Goal: Task Accomplishment & Management: Use online tool/utility

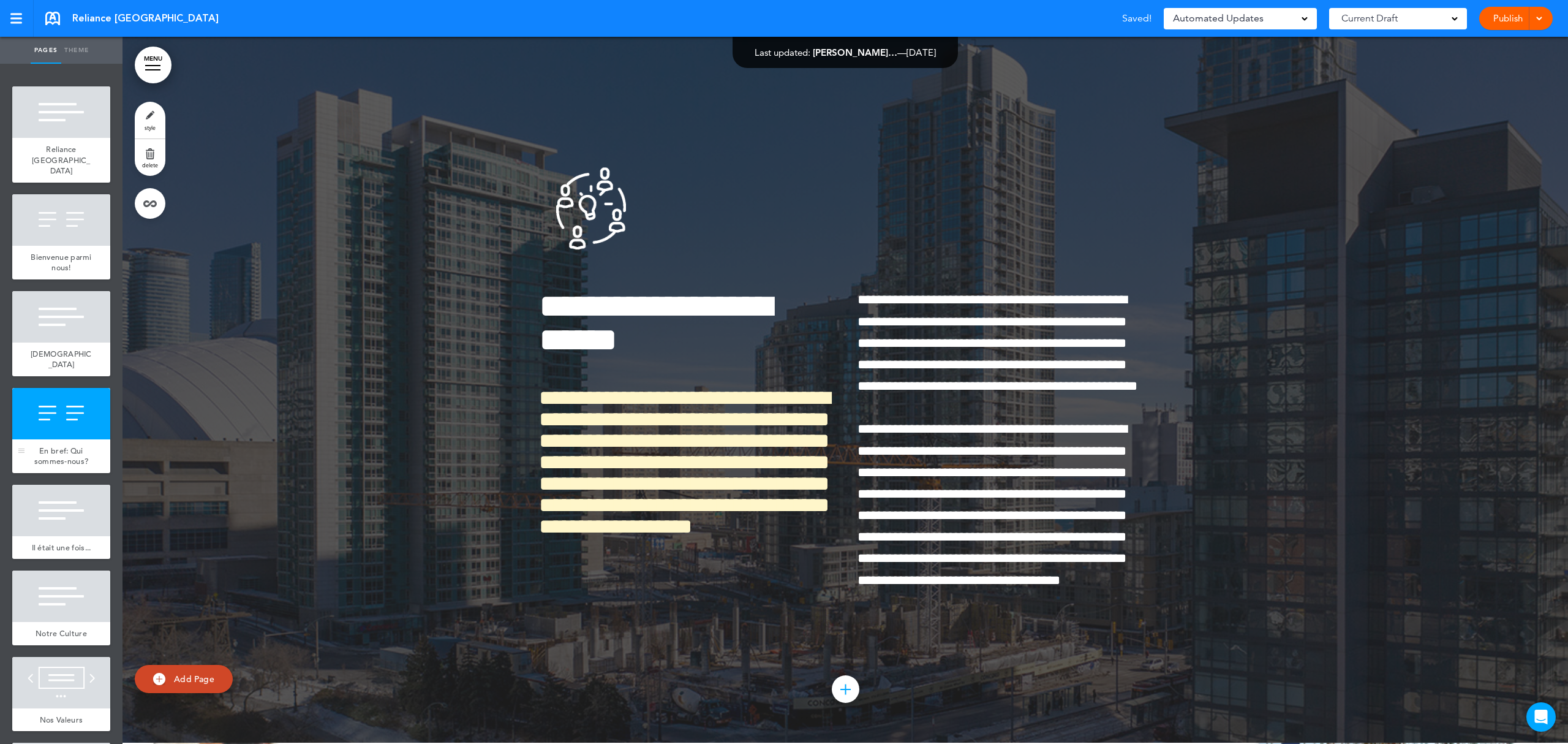
scroll to position [245, 0]
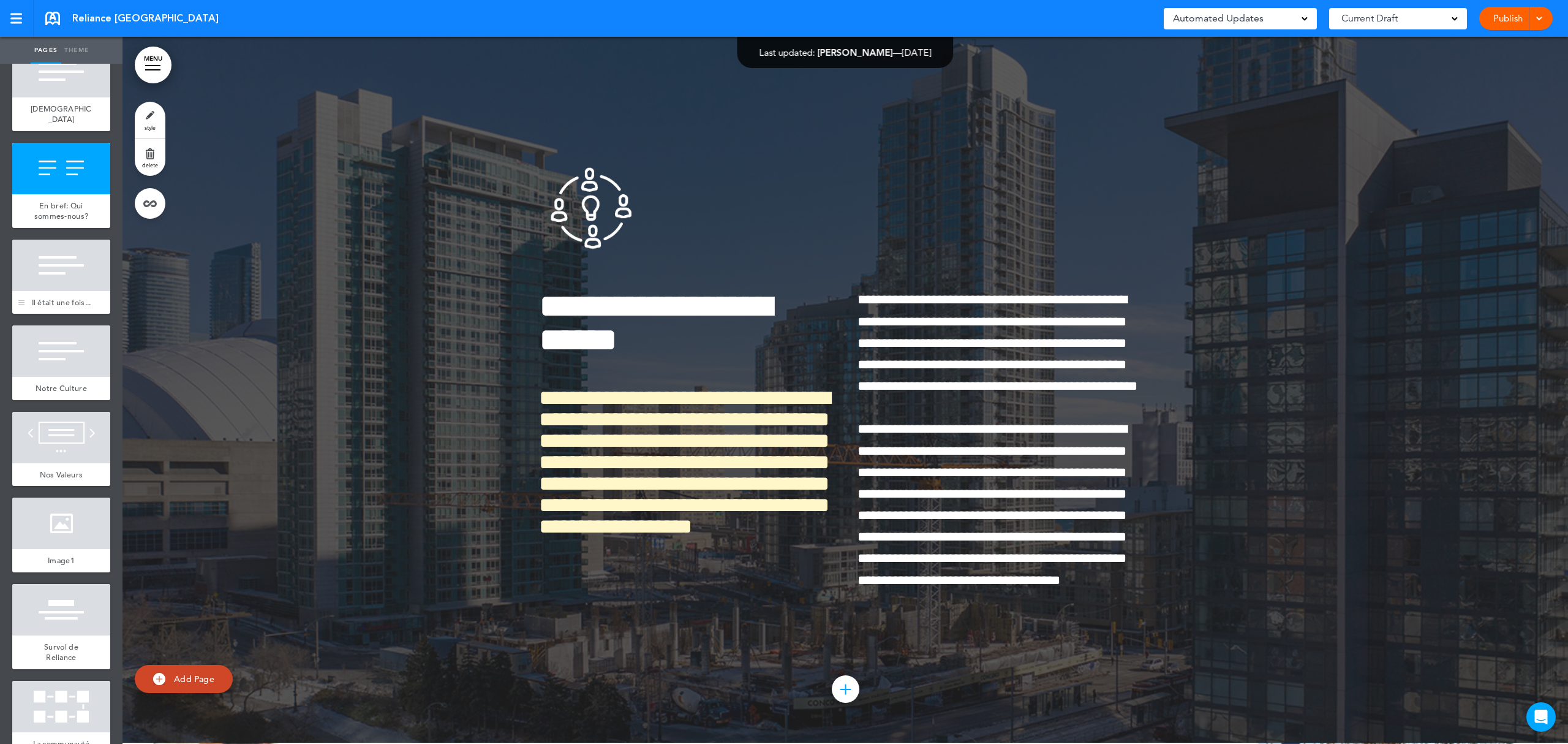
click at [75, 256] on div at bounding box center [61, 265] width 98 height 52
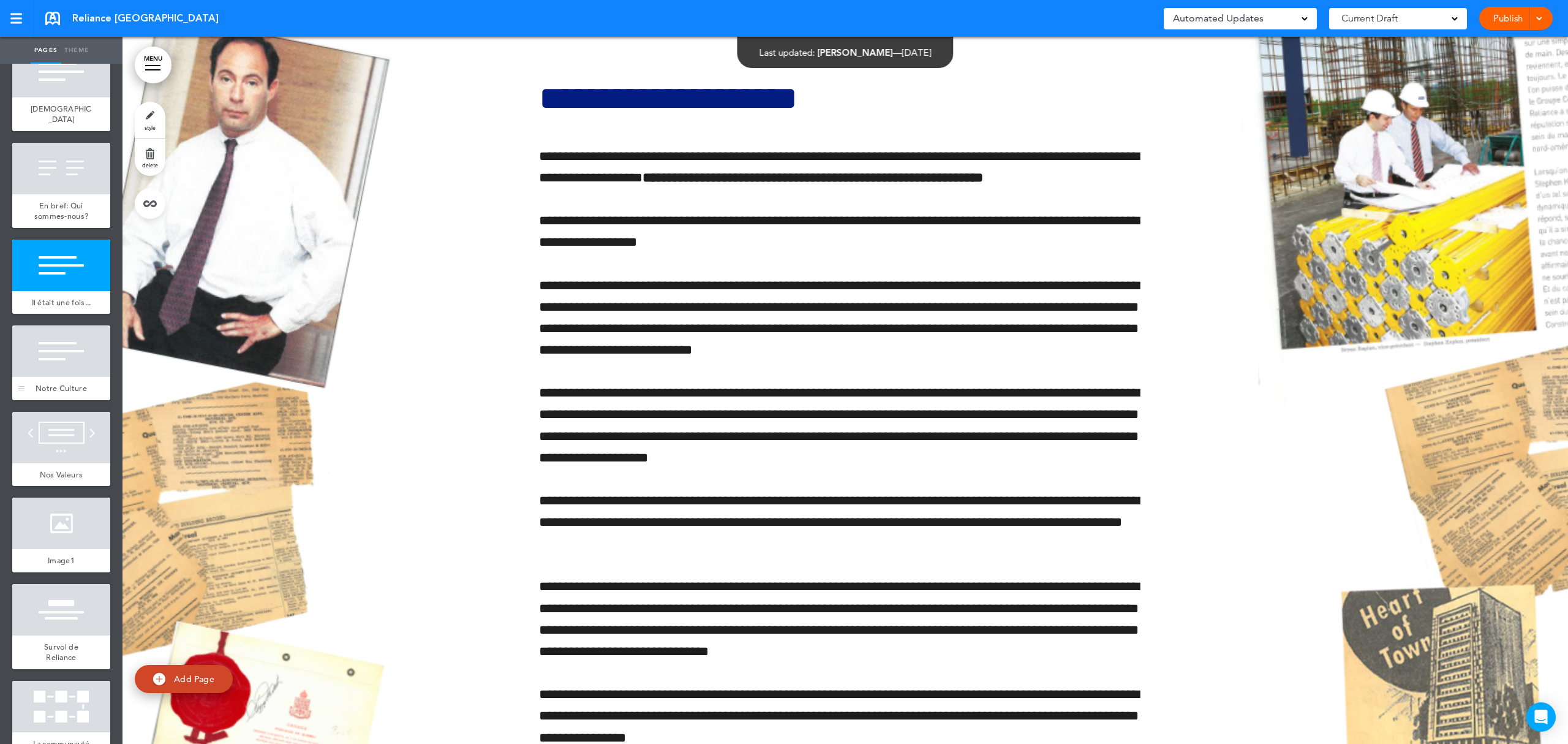
click at [82, 400] on div "Notre Culture" at bounding box center [61, 388] width 98 height 23
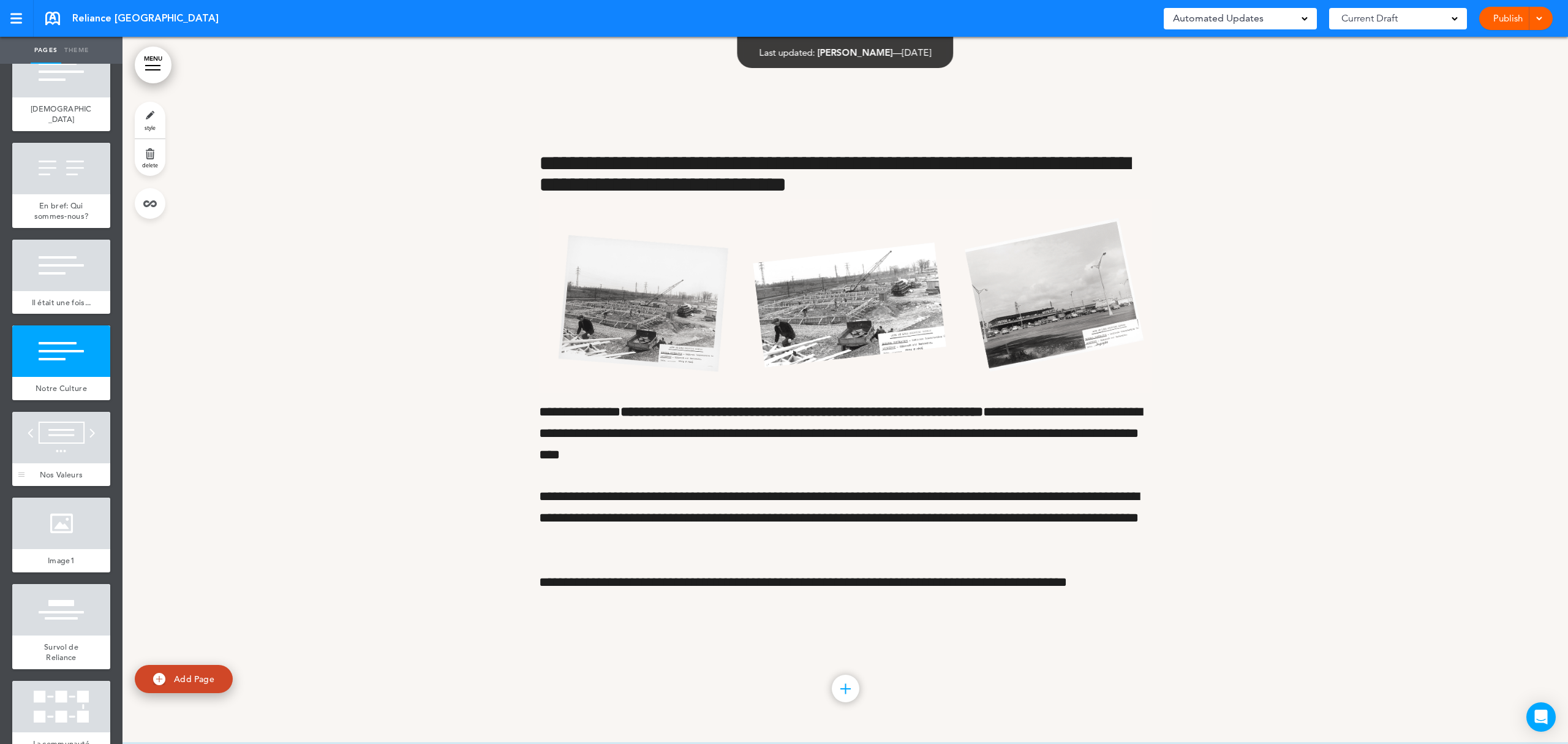
scroll to position [327, 0]
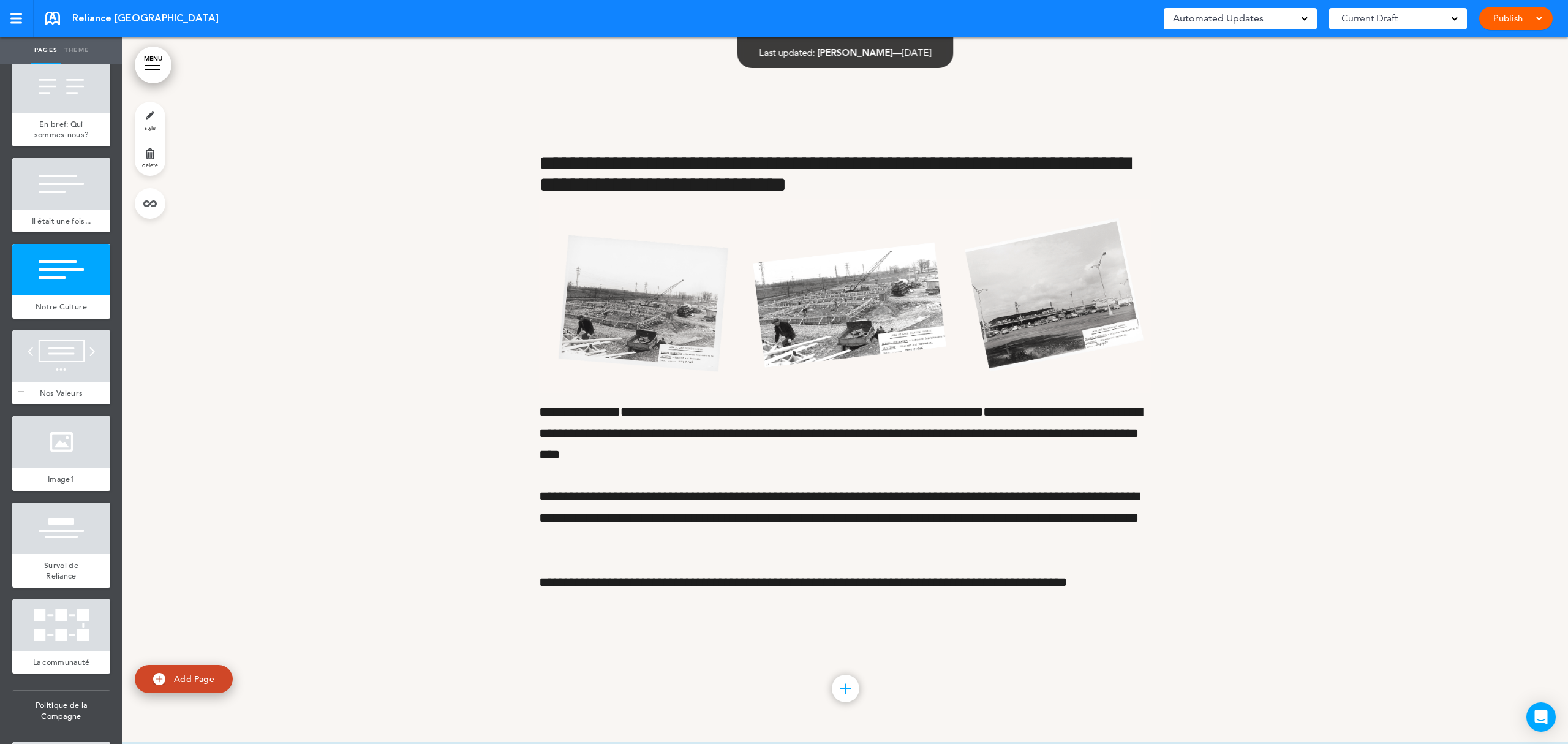
click at [71, 467] on div at bounding box center [61, 441] width 98 height 52
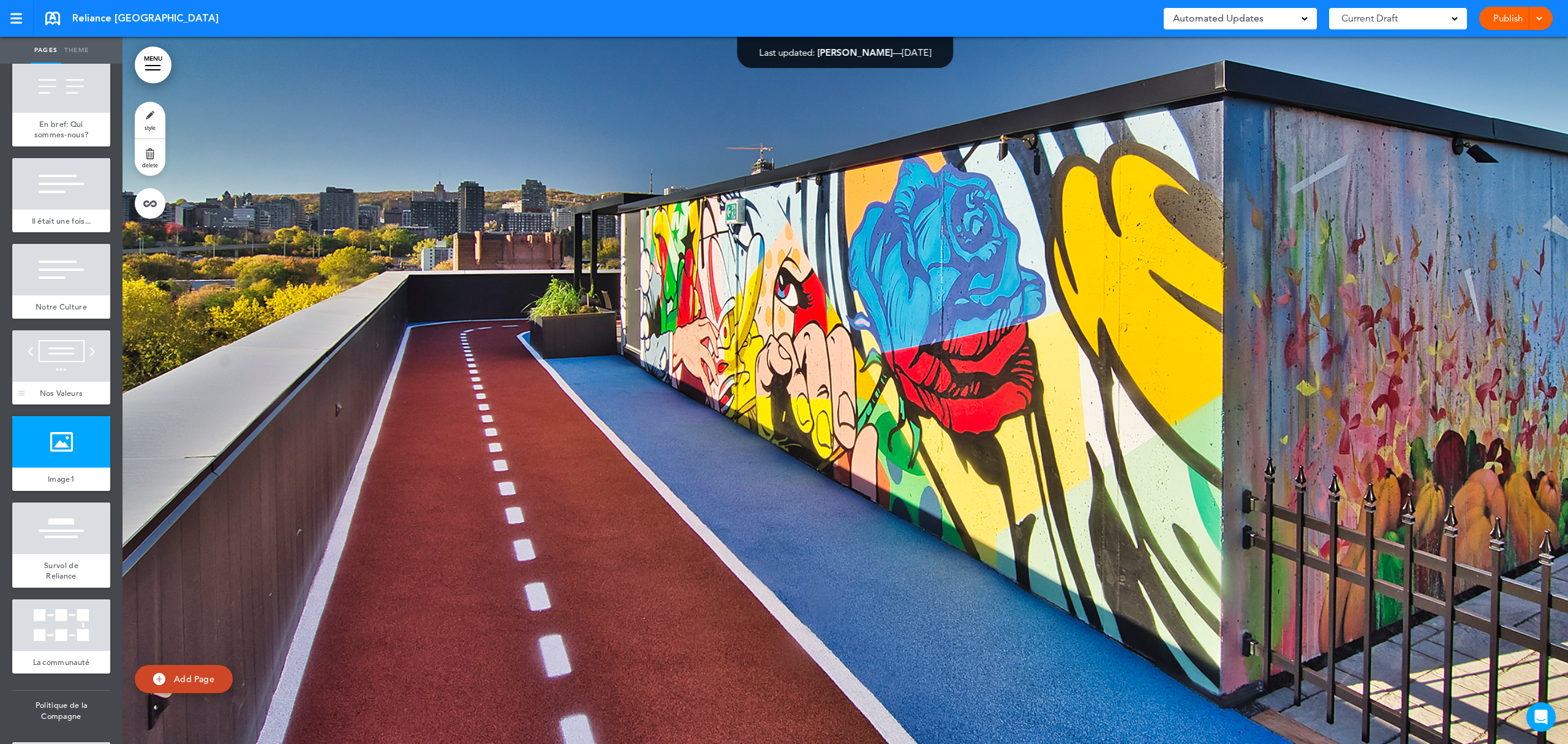
click at [61, 359] on div at bounding box center [61, 356] width 98 height 52
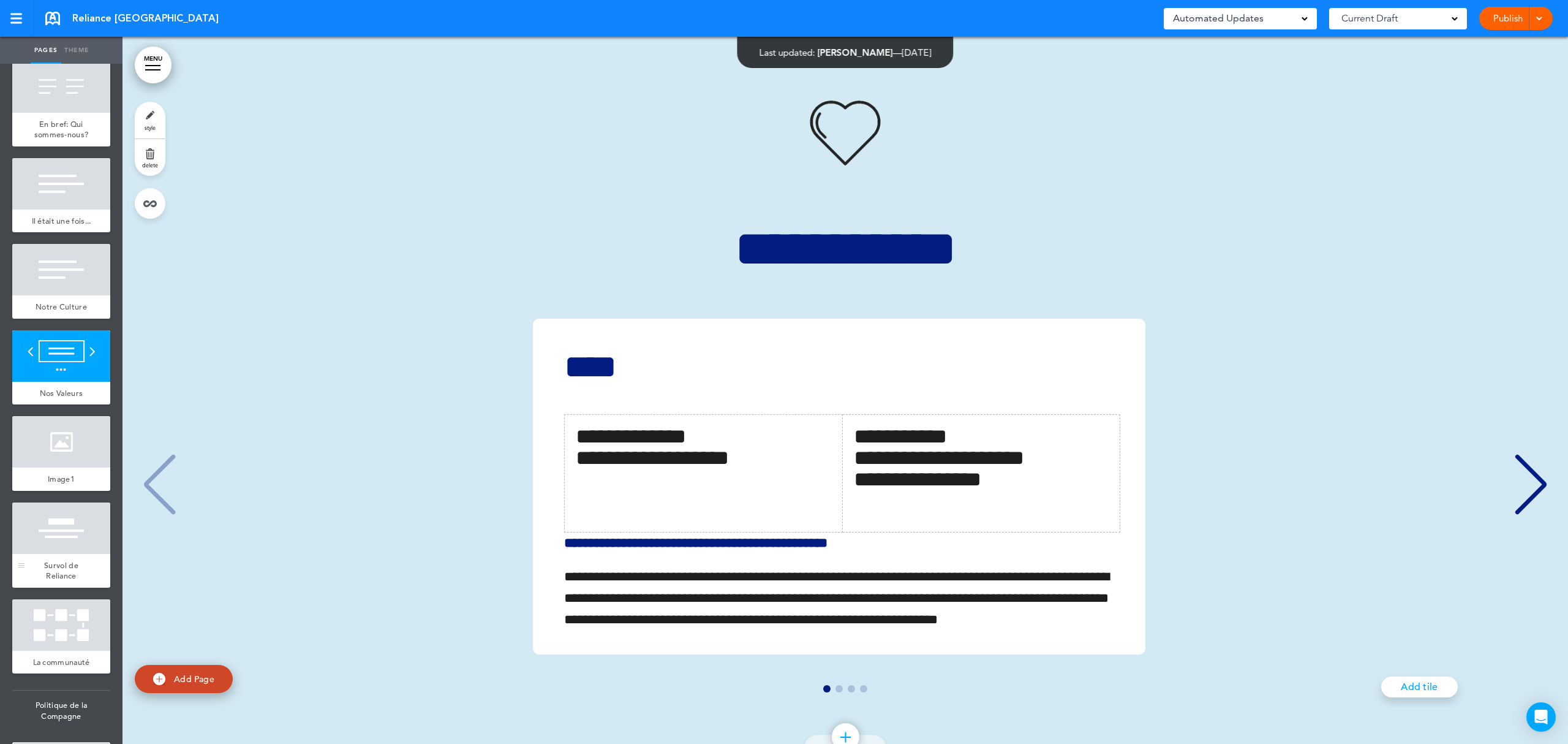
click at [55, 535] on div at bounding box center [61, 528] width 98 height 52
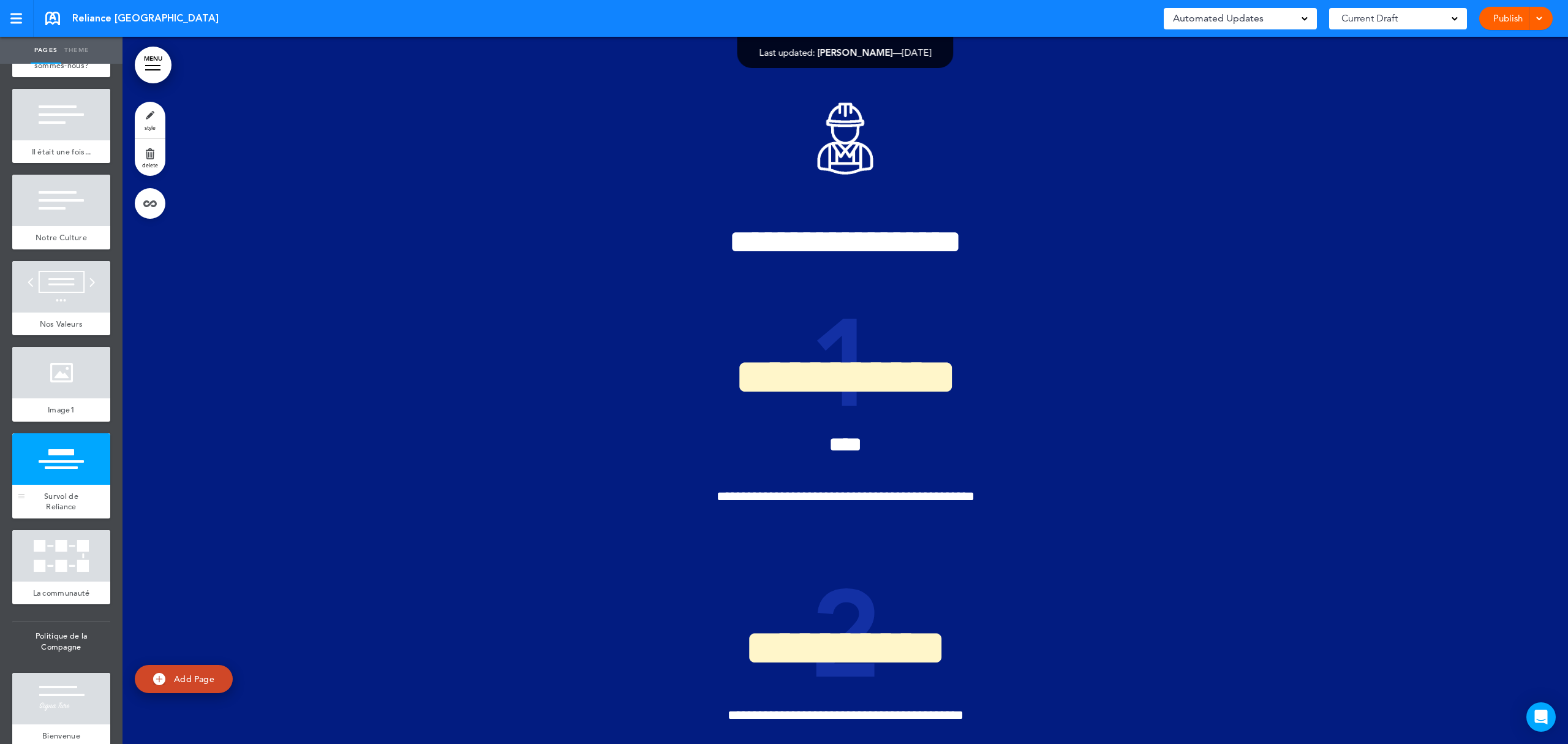
scroll to position [490, 0]
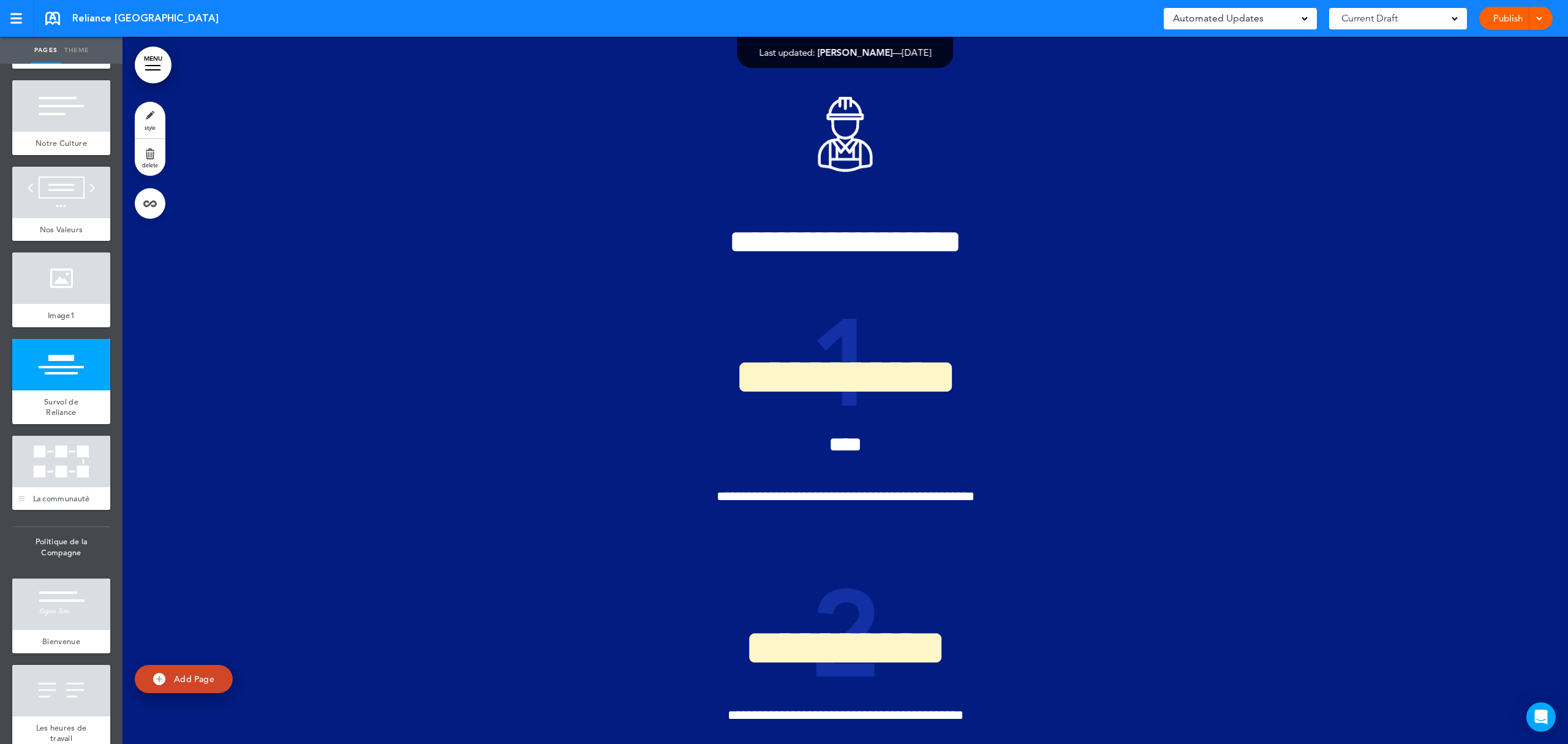
click at [57, 461] on div at bounding box center [61, 461] width 98 height 52
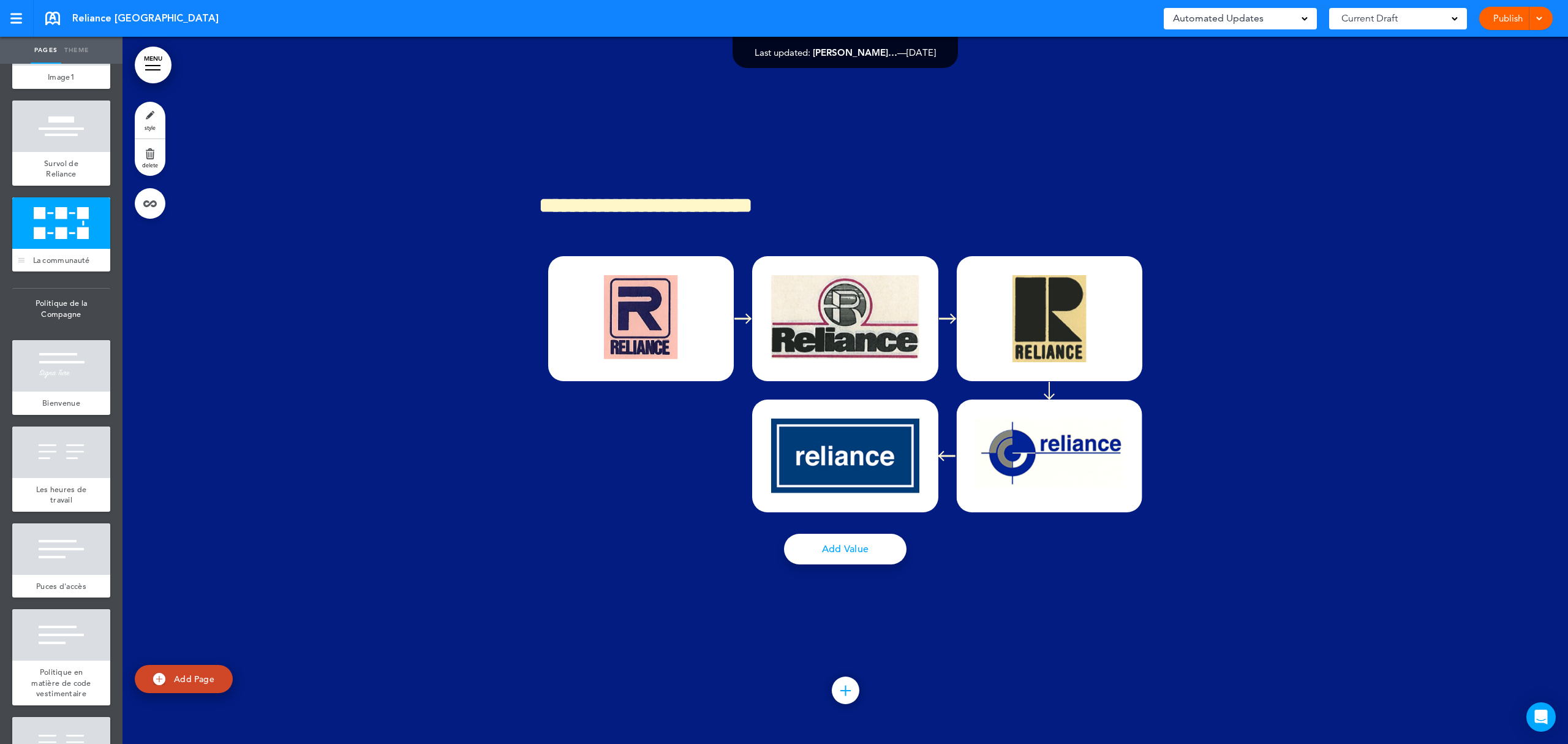
scroll to position [735, 0]
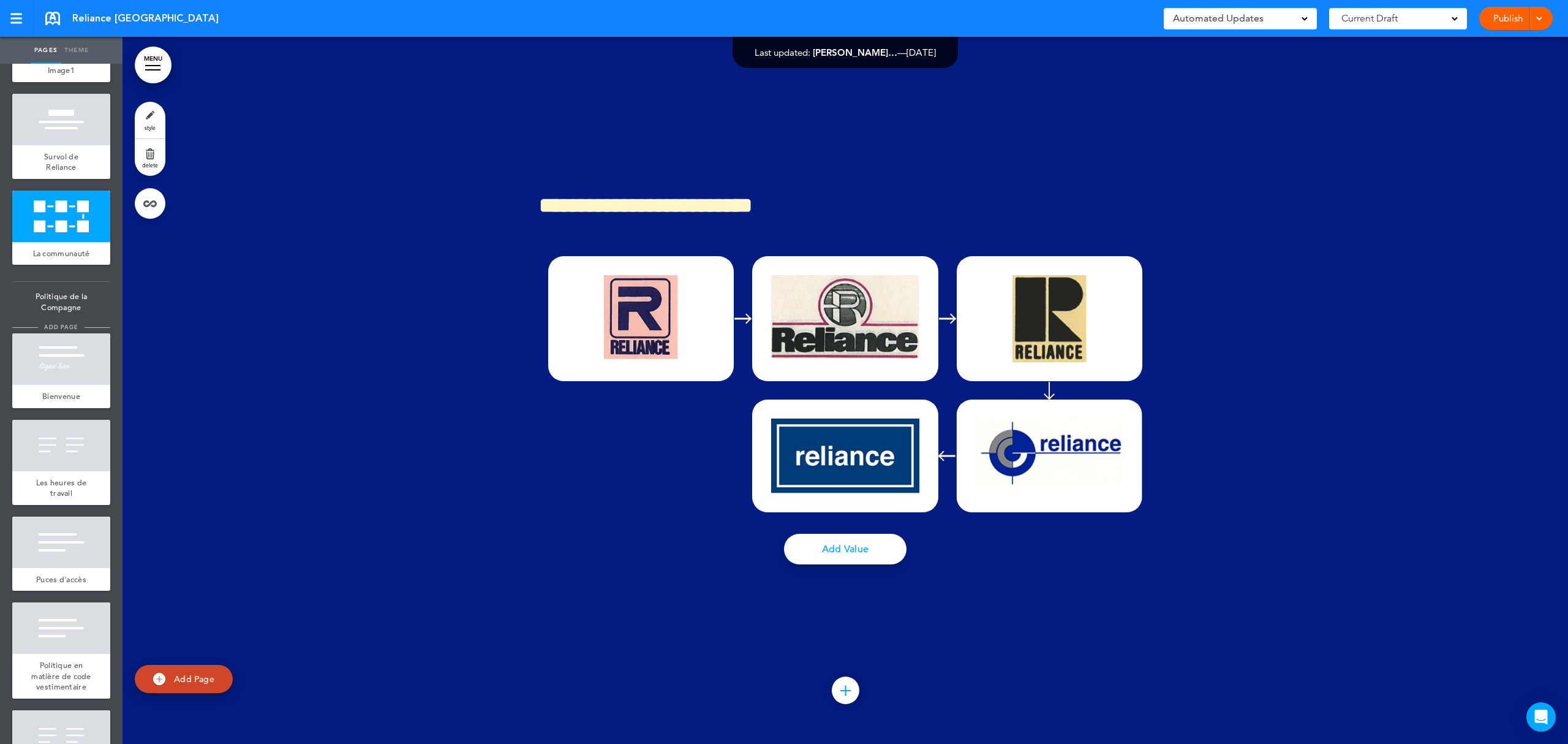
click at [72, 332] on li "add page" at bounding box center [61, 327] width 98 height 9
type input "********"
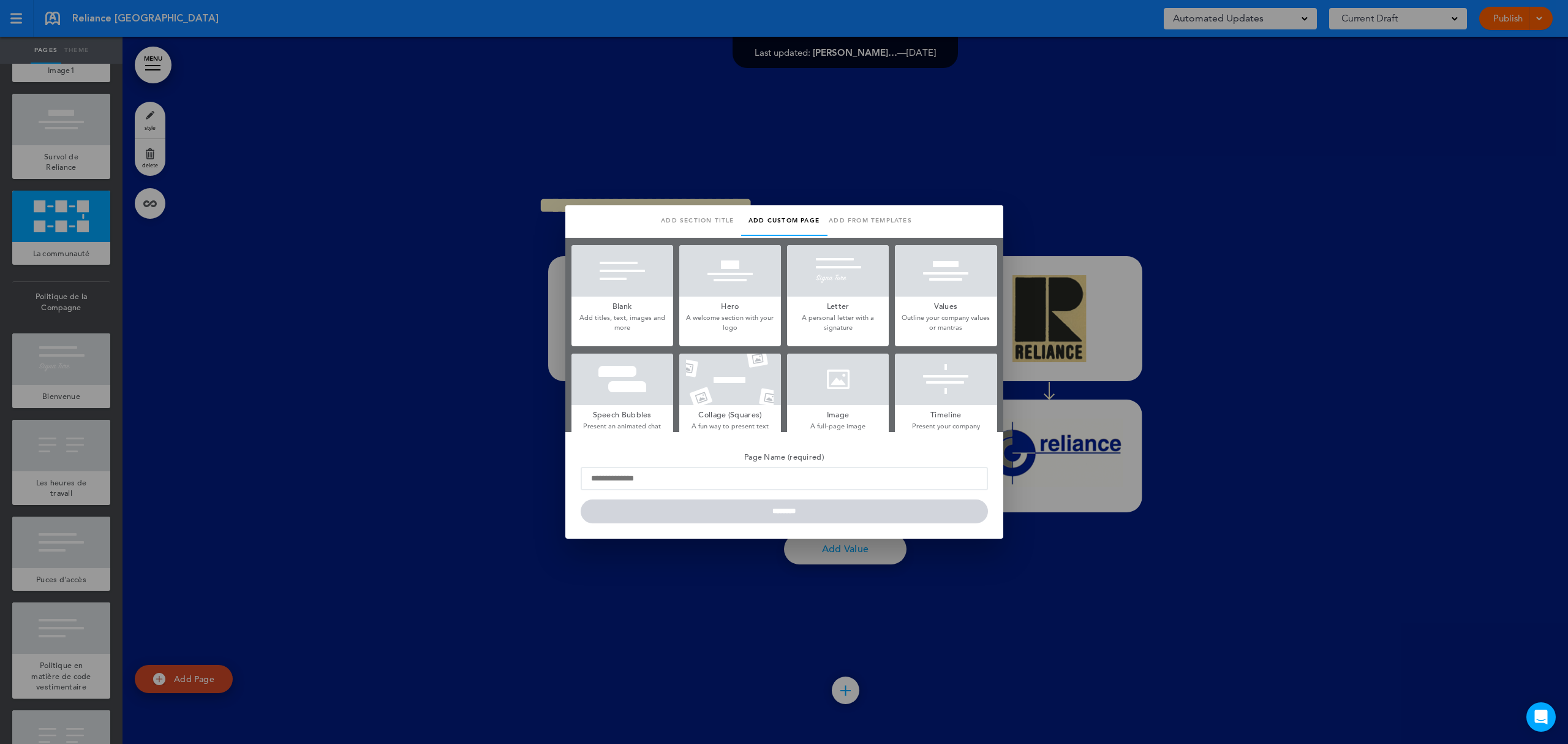
click at [69, 413] on div at bounding box center [784, 372] width 1568 height 744
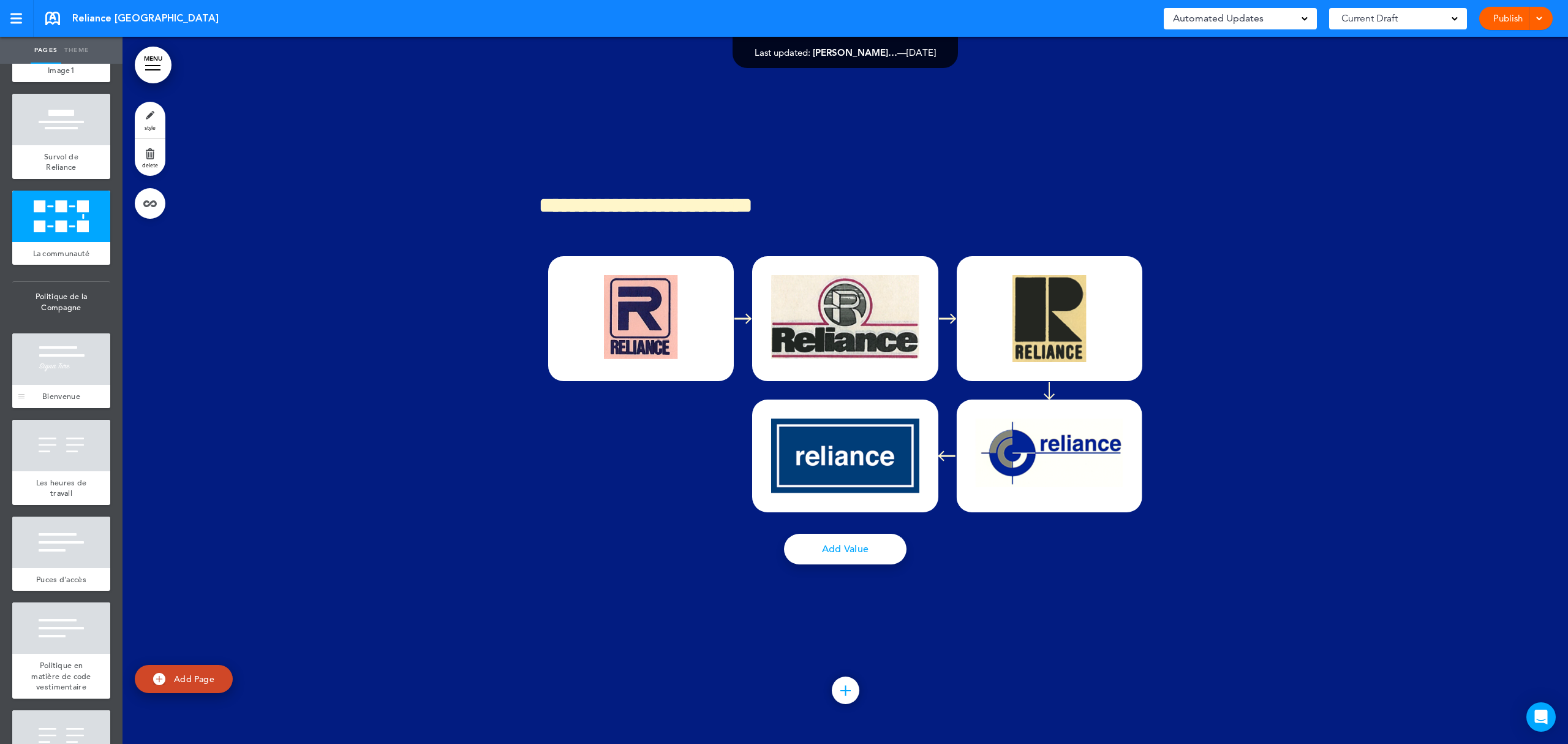
click at [68, 385] on div at bounding box center [61, 359] width 98 height 52
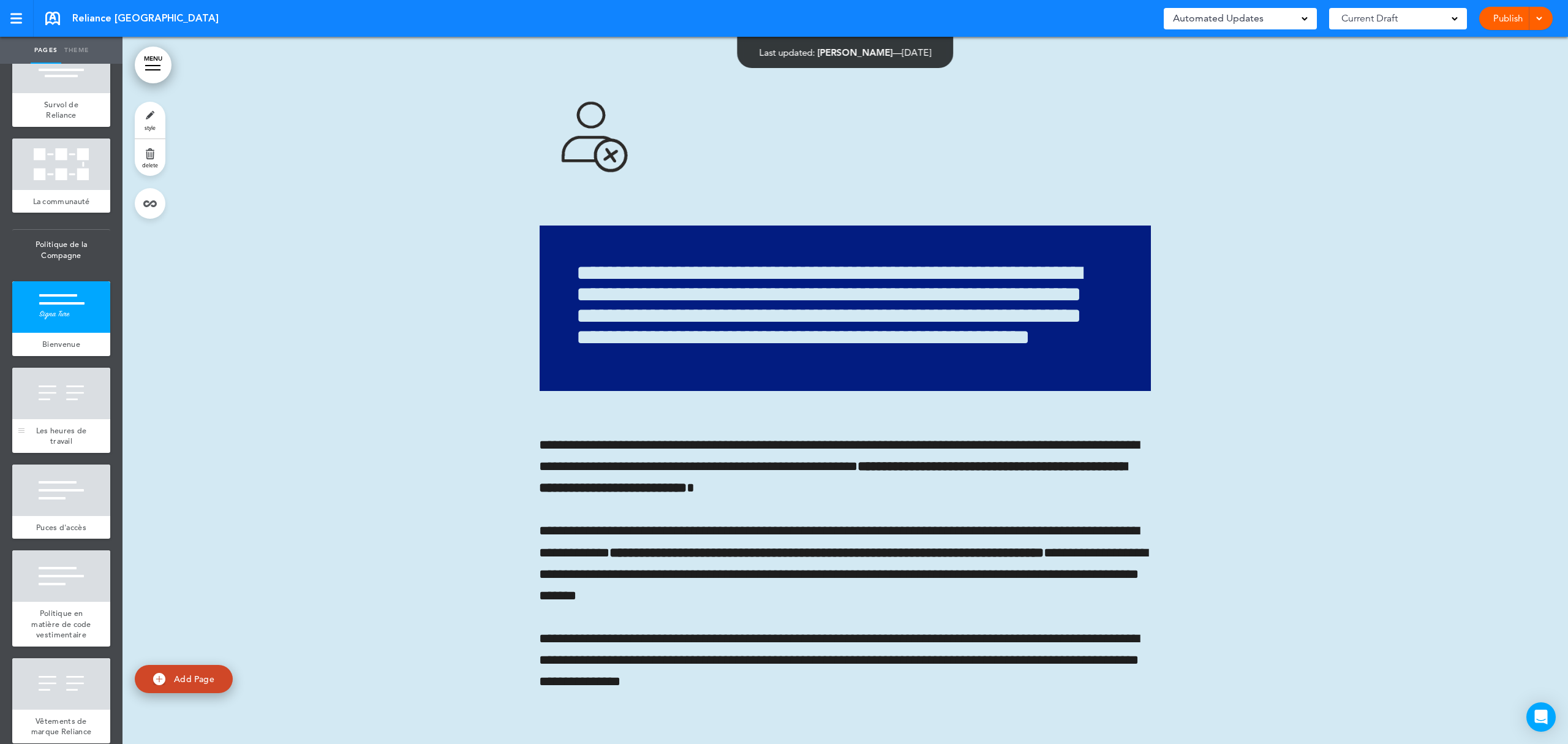
scroll to position [817, 0]
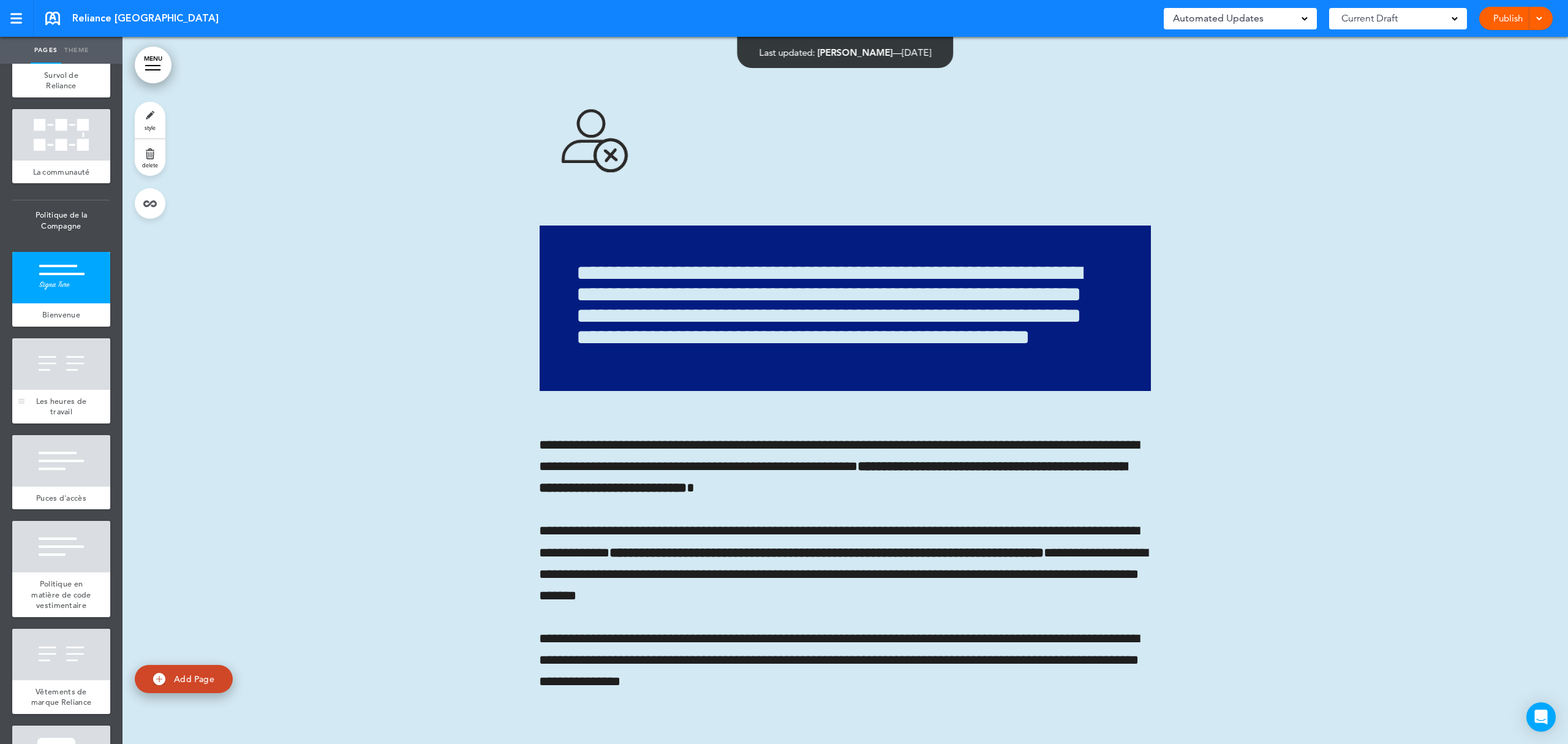
click at [58, 390] on div at bounding box center [61, 364] width 98 height 52
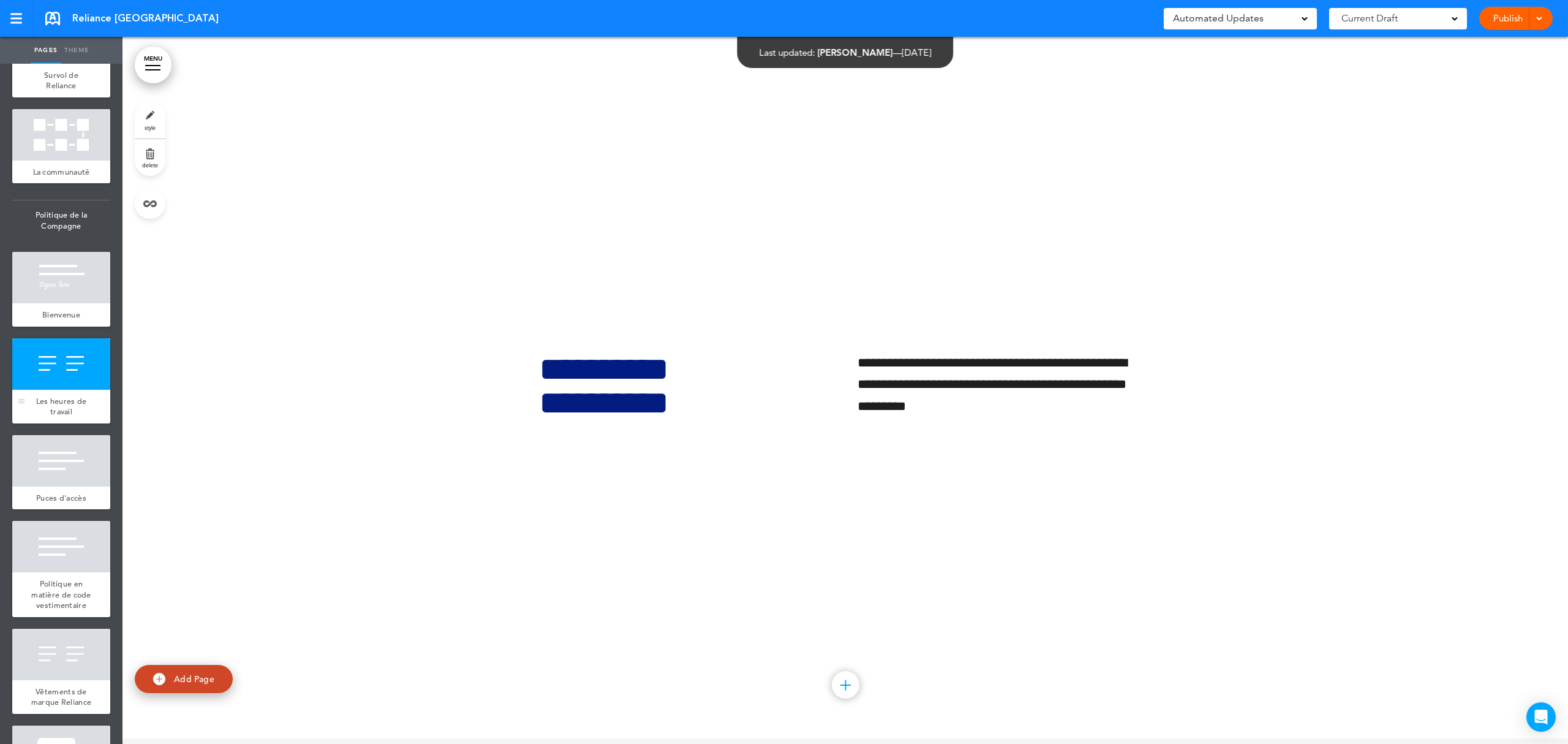
scroll to position [8277, 0]
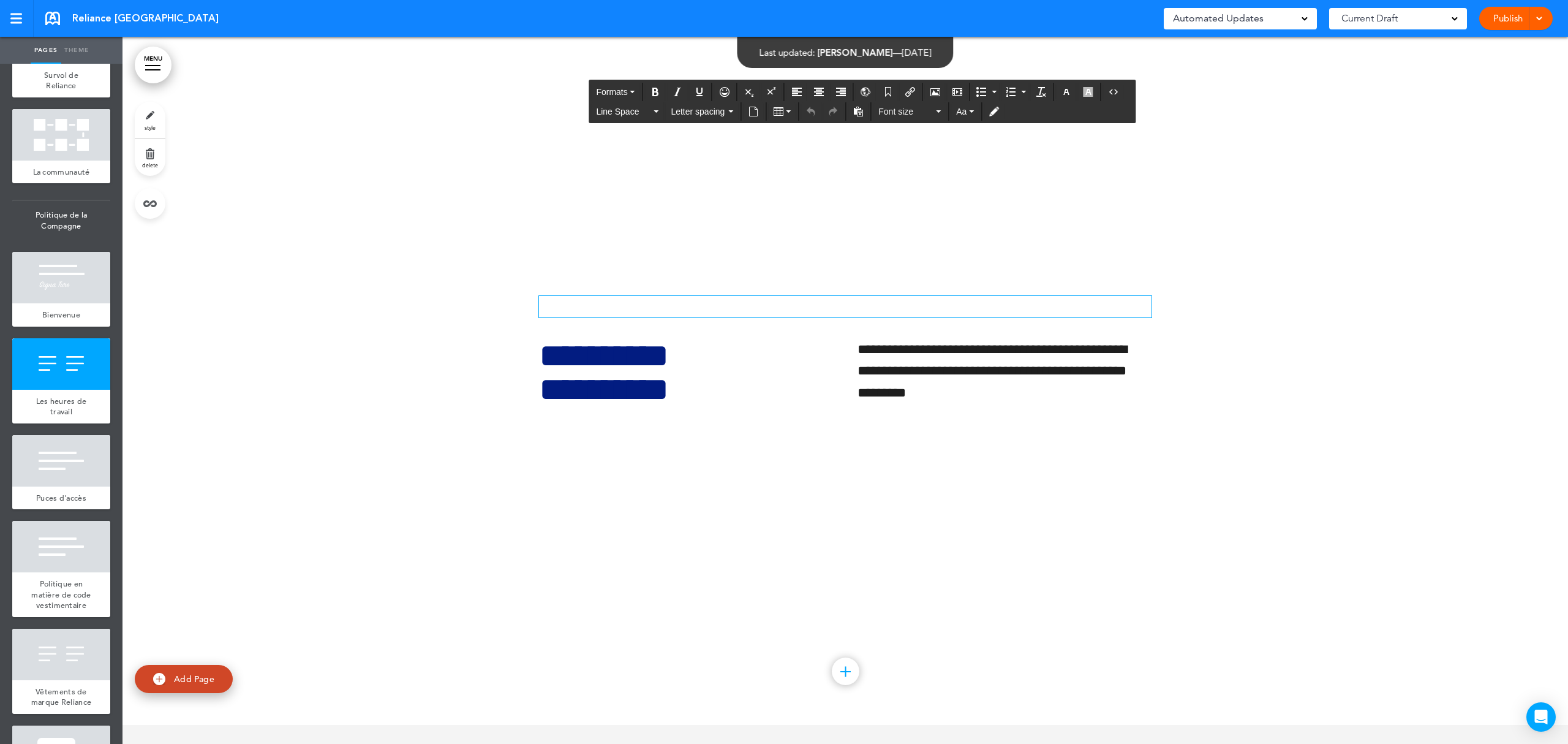
click at [837, 317] on p at bounding box center [845, 307] width 613 height 21
click at [837, 272] on div "**********" at bounding box center [845, 370] width 613 height 242
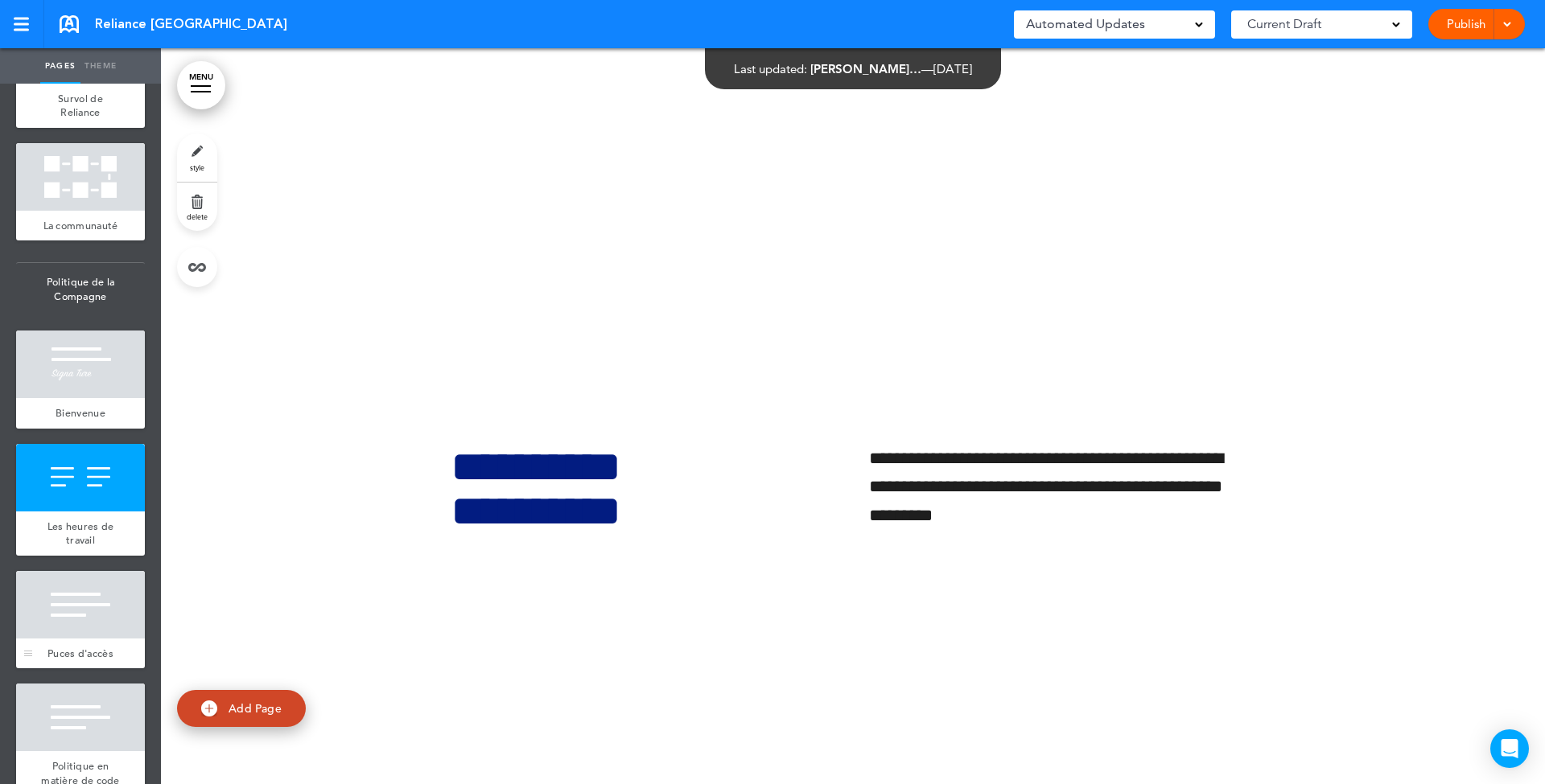
click at [87, 638] on div at bounding box center [80, 605] width 128 height 68
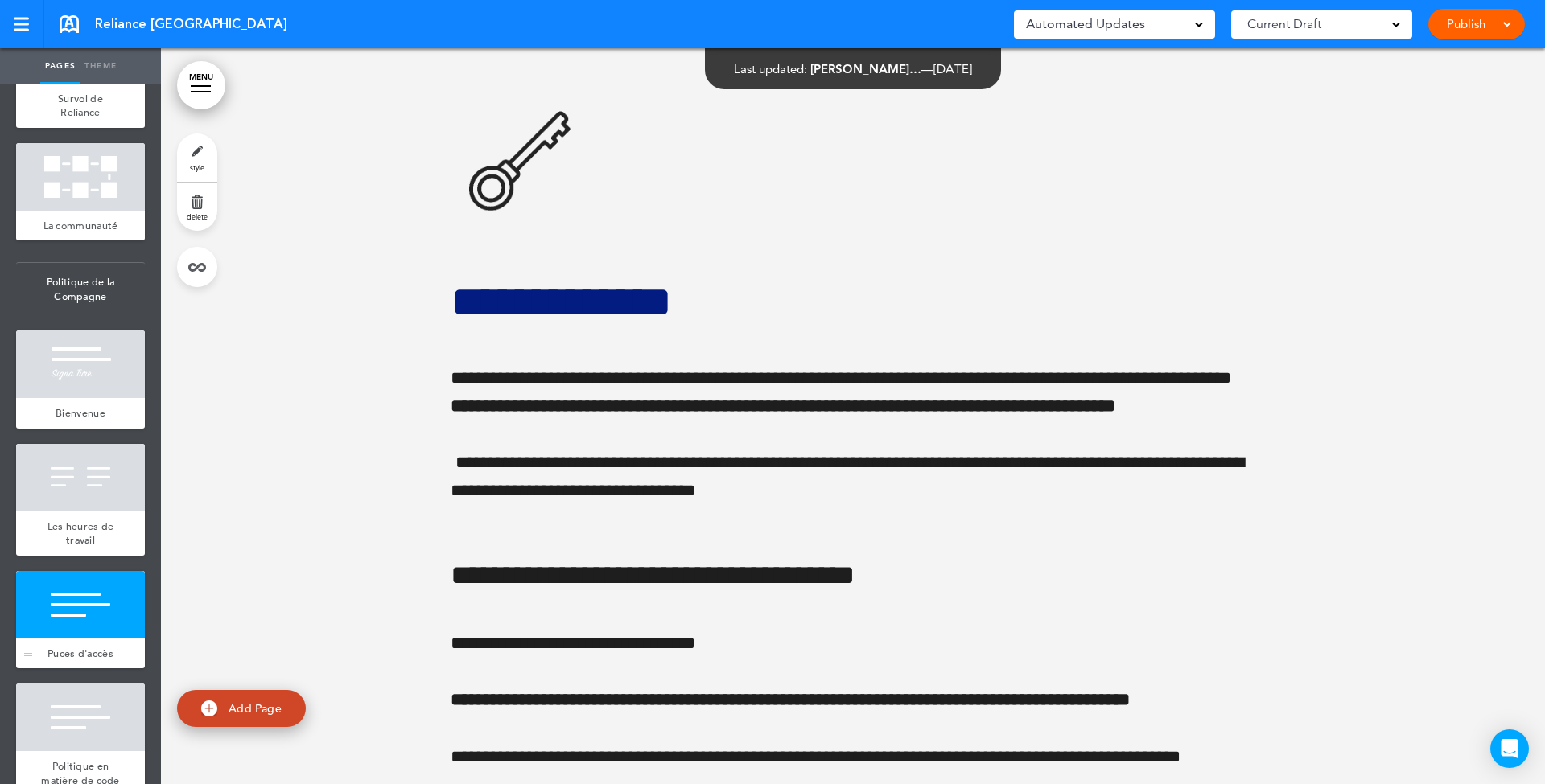
scroll to position [11784, 0]
